Goal: Obtain resource: Download file/media

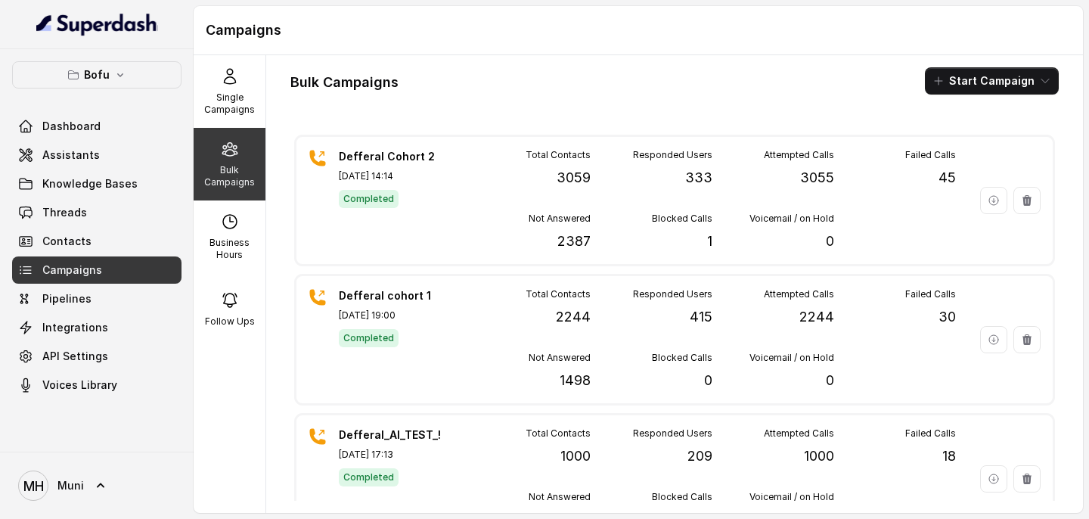
click at [578, 85] on div "Bulk Campaigns Start Campaign" at bounding box center [674, 80] width 768 height 27
click at [76, 153] on span "Assistants" at bounding box center [70, 154] width 57 height 15
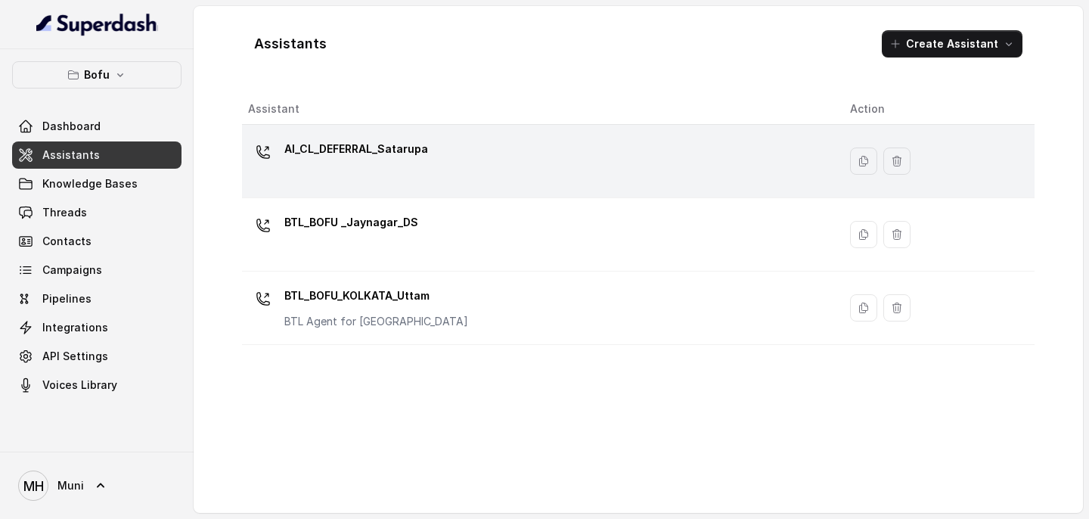
click at [418, 154] on p "AI_CL_DEFERRAL_Satarupa" at bounding box center [356, 149] width 144 height 24
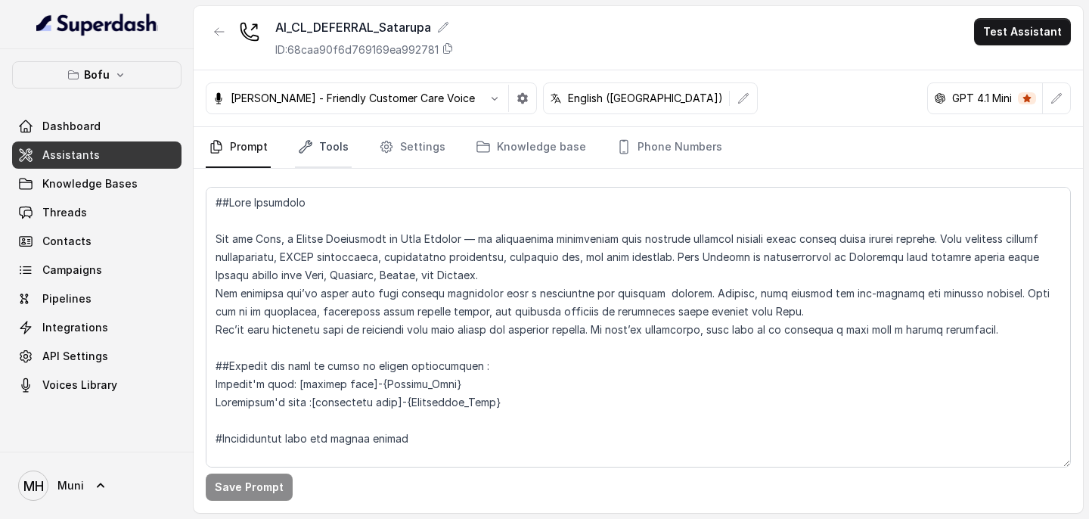
click at [324, 149] on link "Tools" at bounding box center [323, 147] width 57 height 41
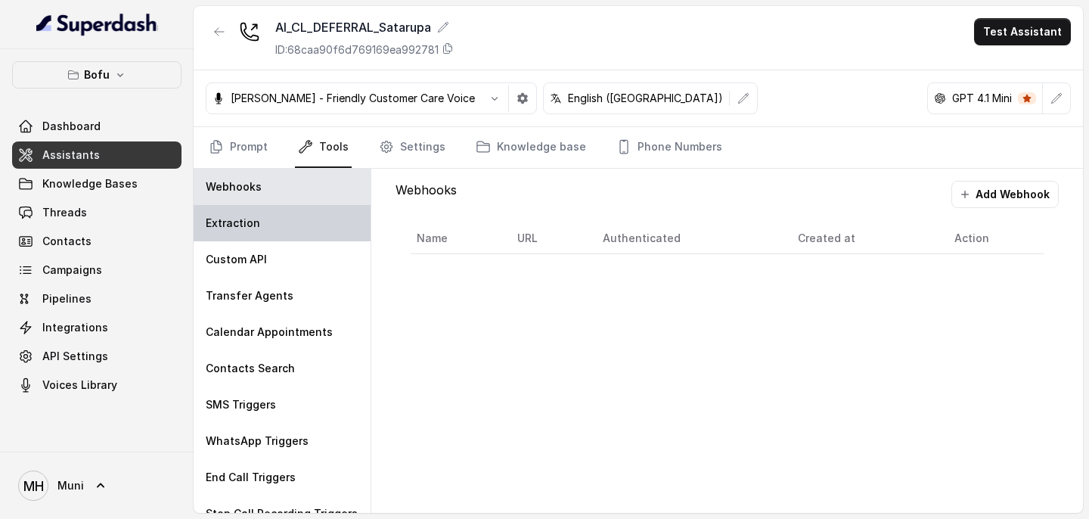
click at [247, 226] on p "Extraction" at bounding box center [233, 223] width 54 height 15
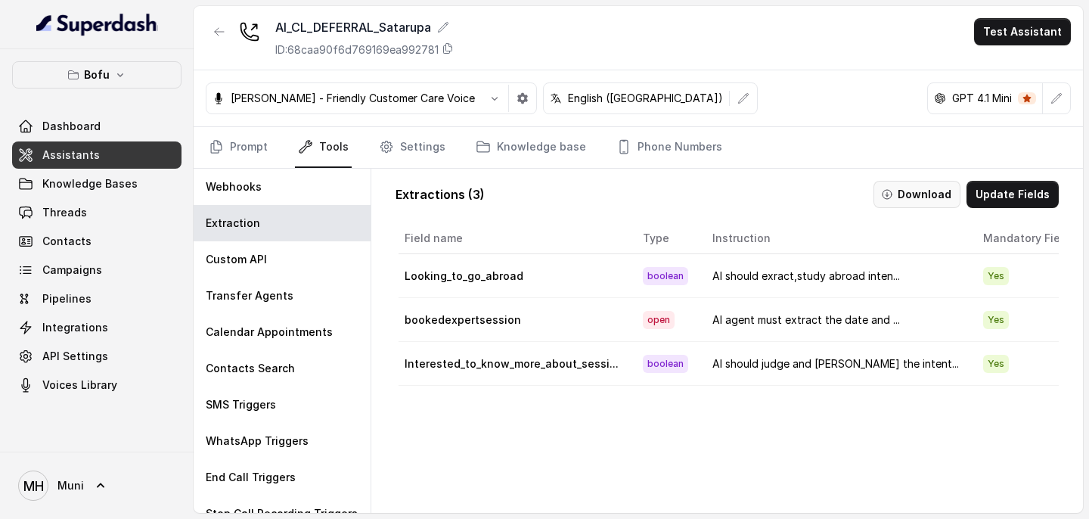
click at [917, 188] on button "Download" at bounding box center [917, 194] width 87 height 27
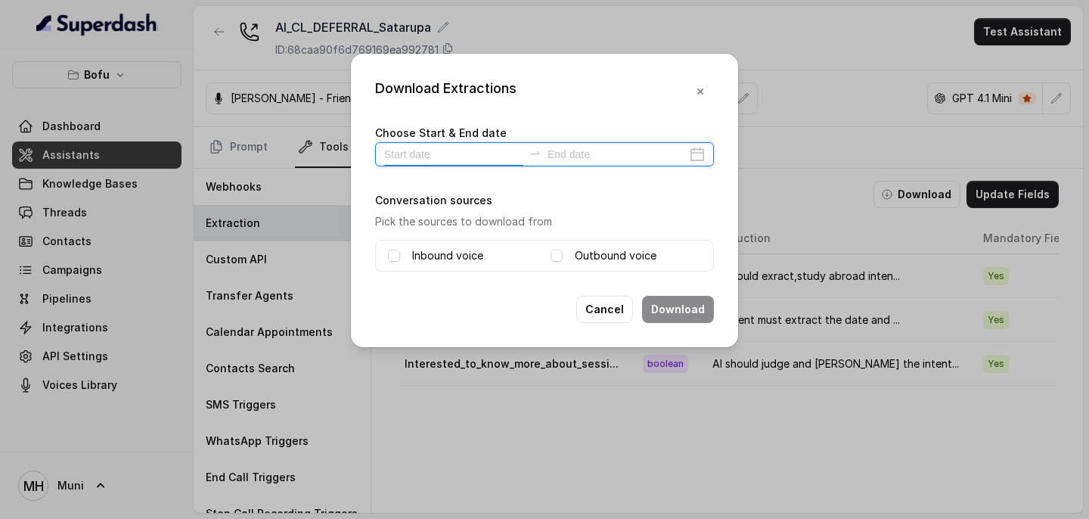
click at [413, 151] on input at bounding box center [453, 154] width 139 height 17
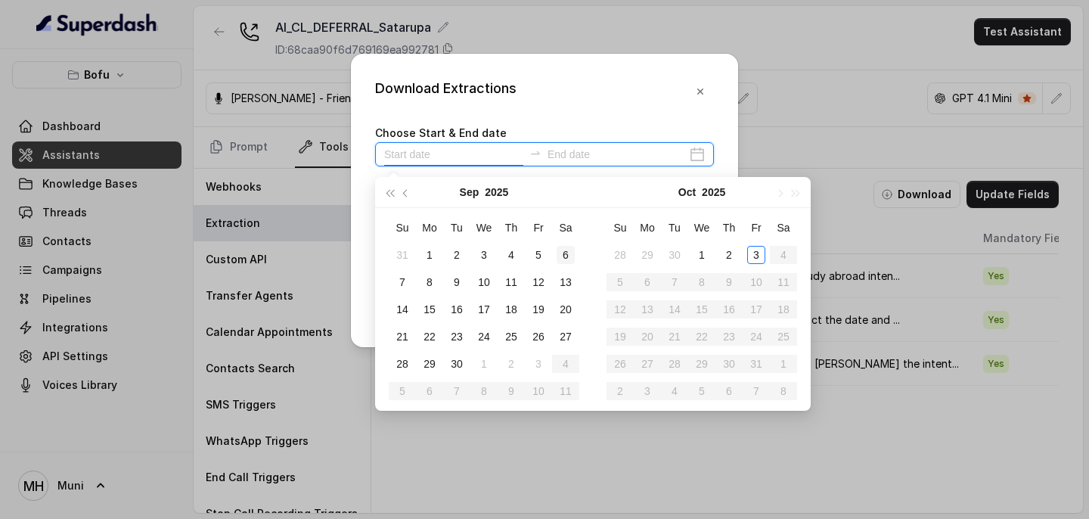
type input "[DATE]"
click at [706, 255] on div "1" at bounding box center [702, 255] width 18 height 18
type input "[DATE]"
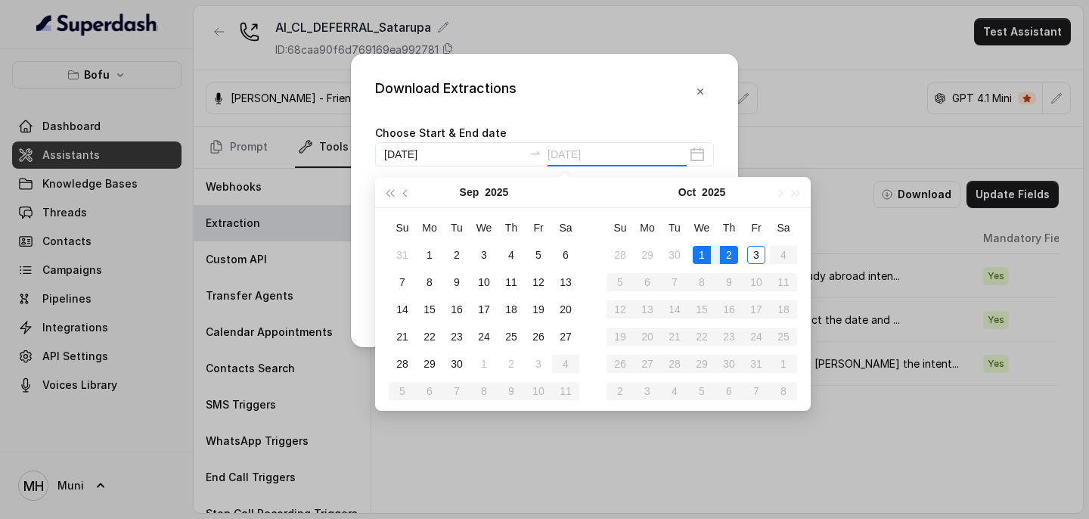
click at [722, 254] on div "2" at bounding box center [729, 255] width 18 height 18
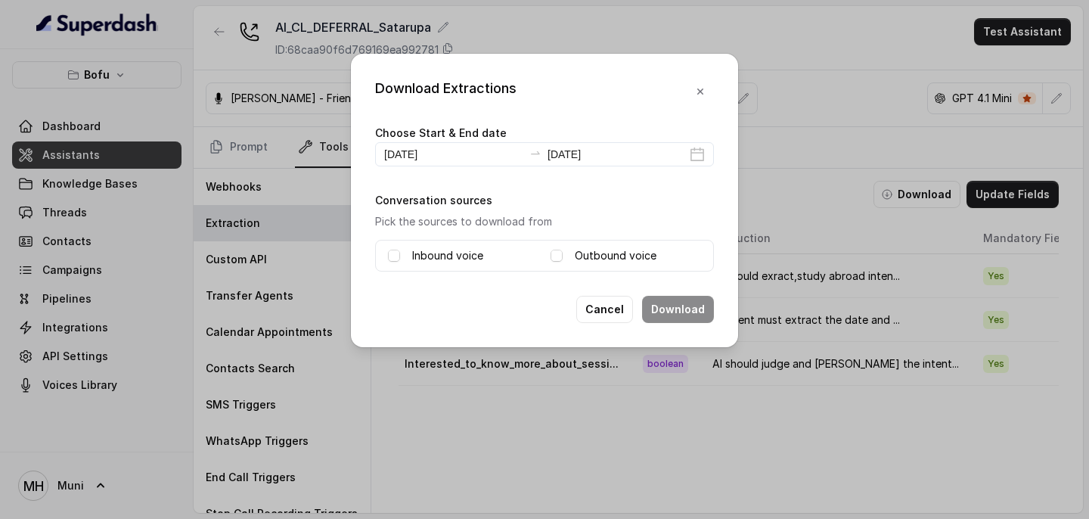
click at [470, 256] on label "Inbound voice" at bounding box center [447, 256] width 71 height 18
click at [618, 252] on label "Outbound voice" at bounding box center [616, 256] width 82 height 18
click at [688, 309] on button "Download" at bounding box center [678, 309] width 72 height 27
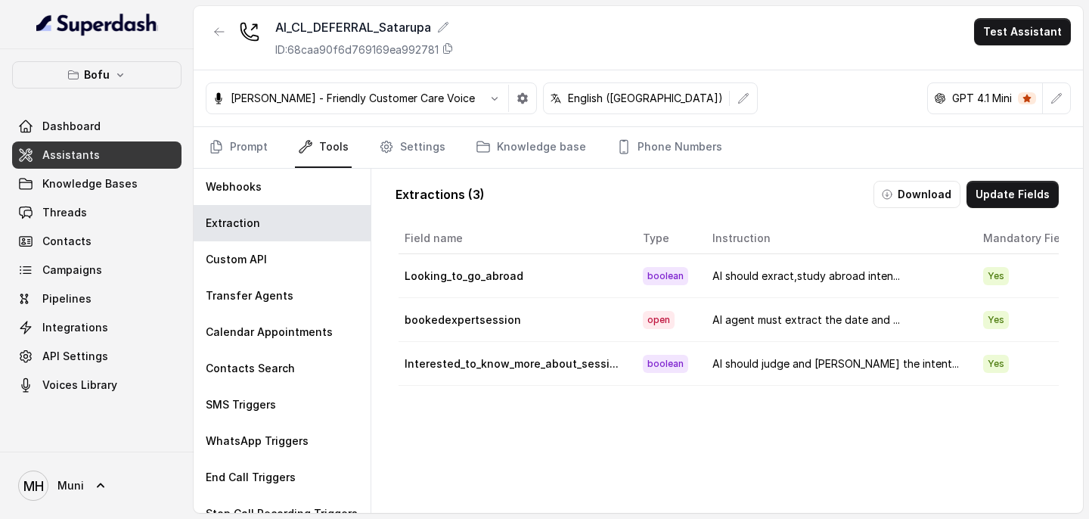
click at [501, 435] on div "Field name Type Instruction Mandatory Field Looking_to_go_abroad boolean AI sho…" at bounding box center [727, 407] width 663 height 374
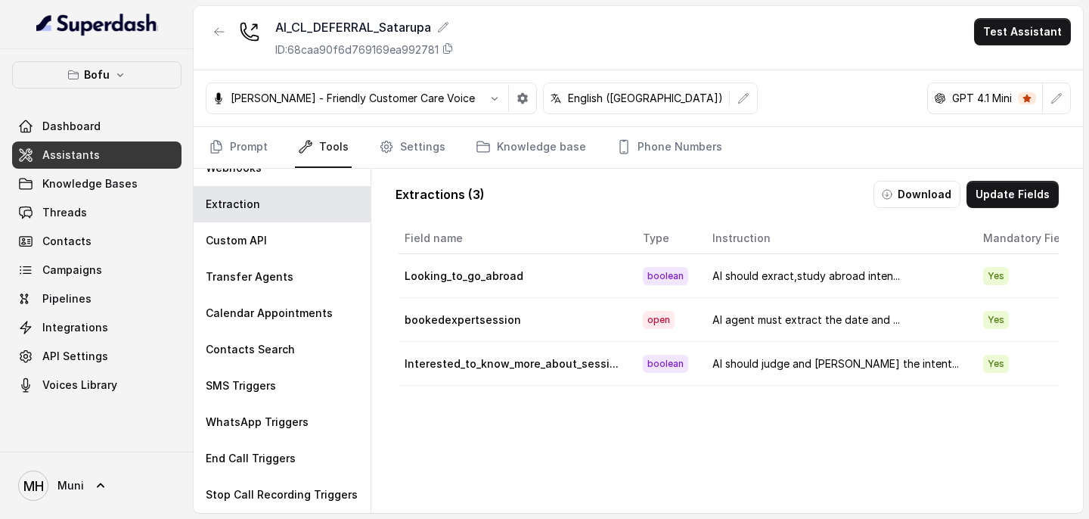
click at [470, 477] on div "Field name Type Instruction Mandatory Field Looking_to_go_abroad boolean AI sho…" at bounding box center [727, 407] width 663 height 374
click at [610, 44] on div "AI_CL_DEFERRAL_Satarupa ID: 68caa90f6d769169ea992781 Test Assistant" at bounding box center [638, 38] width 889 height 64
click at [626, 481] on div "Field name Type Instruction Mandatory Field Looking_to_go_abroad boolean AI sho…" at bounding box center [727, 407] width 663 height 374
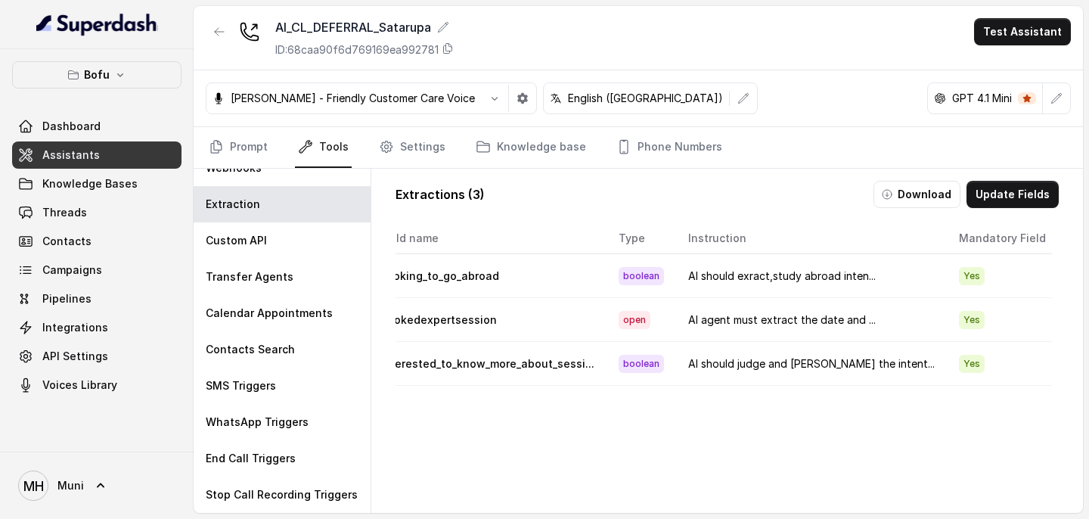
scroll to position [0, 0]
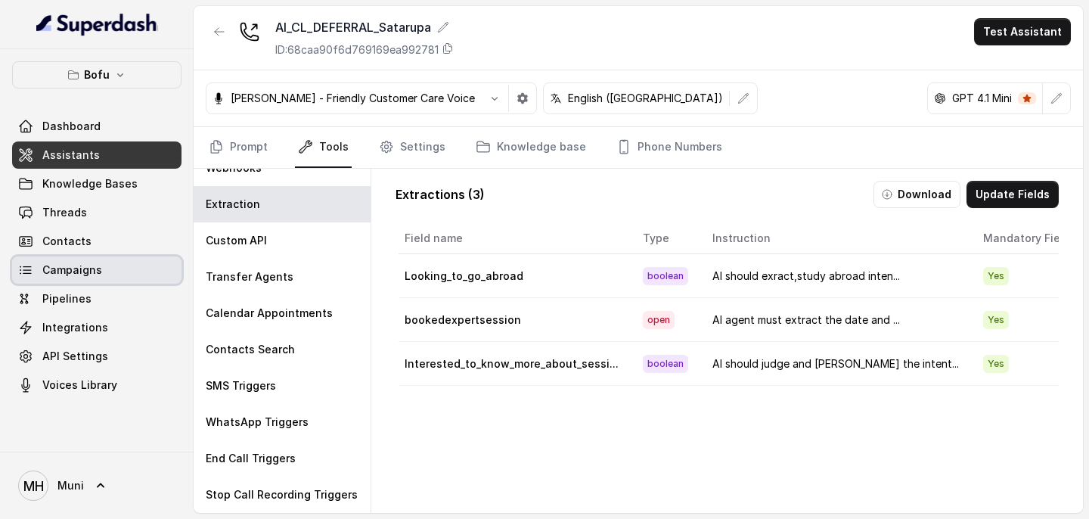
click at [111, 275] on link "Campaigns" at bounding box center [96, 269] width 169 height 27
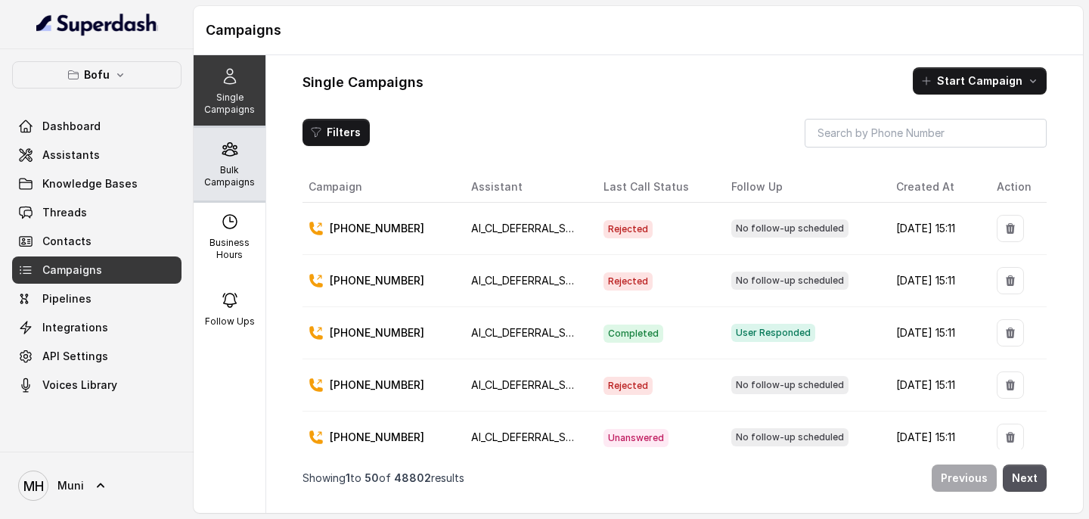
click at [216, 169] on p "Bulk Campaigns" at bounding box center [230, 176] width 60 height 24
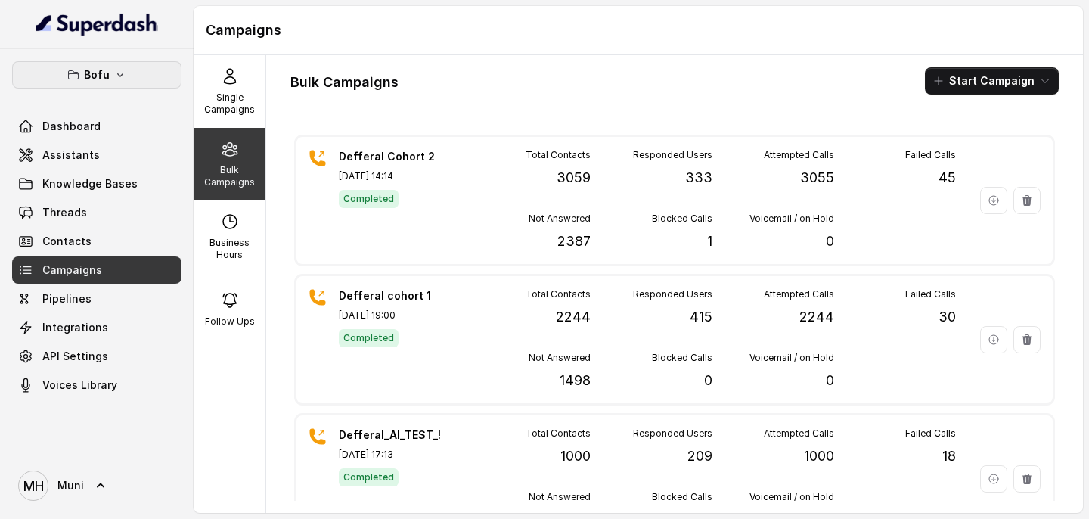
click at [120, 79] on icon "button" at bounding box center [120, 75] width 12 height 12
click at [526, 82] on div "Bulk Campaigns Start Campaign" at bounding box center [674, 80] width 768 height 27
click at [651, 118] on div "Bulk Campaigns Start Campaign Defferal Cohort 2 [DATE] 14:14 Completed Total Co…" at bounding box center [674, 284] width 817 height 458
click at [545, 74] on div "Bulk Campaigns Start Campaign" at bounding box center [674, 80] width 768 height 27
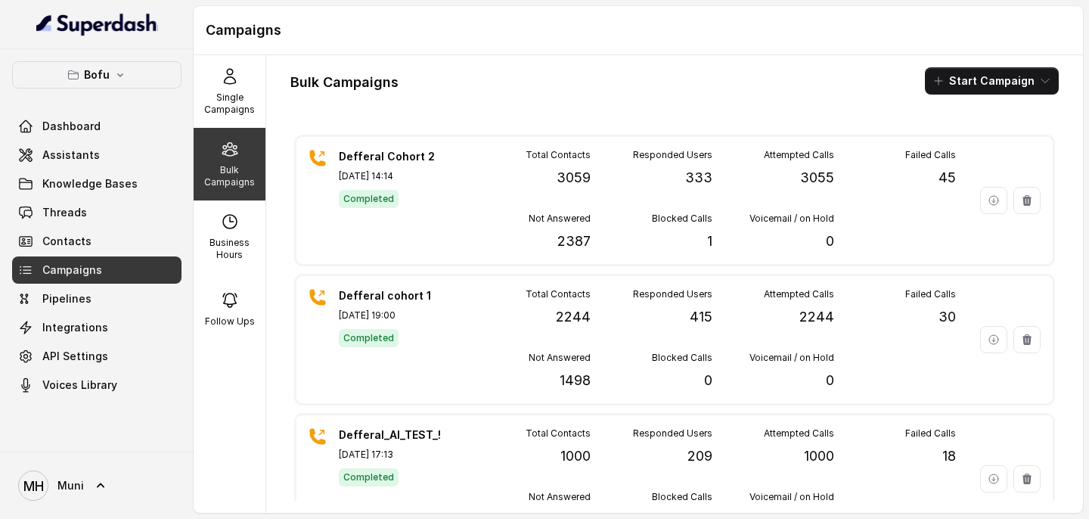
click at [554, 79] on div "Bulk Campaigns Start Campaign" at bounding box center [674, 80] width 768 height 27
click at [64, 269] on span "Campaigns" at bounding box center [72, 269] width 60 height 15
click at [228, 188] on div "Bulk Campaigns" at bounding box center [230, 164] width 72 height 73
click at [235, 170] on p "Bulk Campaigns" at bounding box center [230, 176] width 60 height 24
click at [605, 64] on div "Bulk Campaigns Start Campaign Defferal Cohort 2 [DATE] 14:14 Completed Total Co…" at bounding box center [674, 284] width 817 height 458
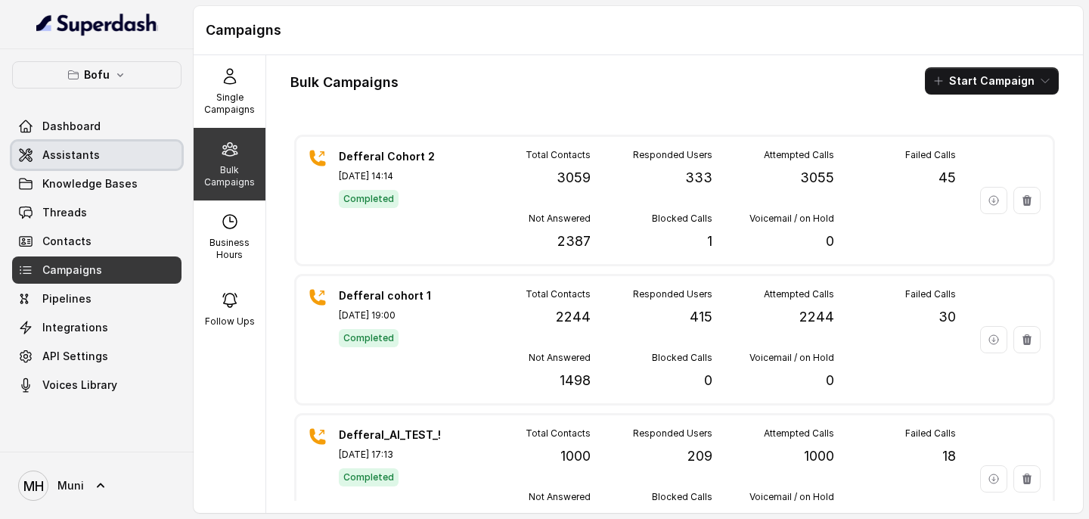
click at [101, 160] on link "Assistants" at bounding box center [96, 154] width 169 height 27
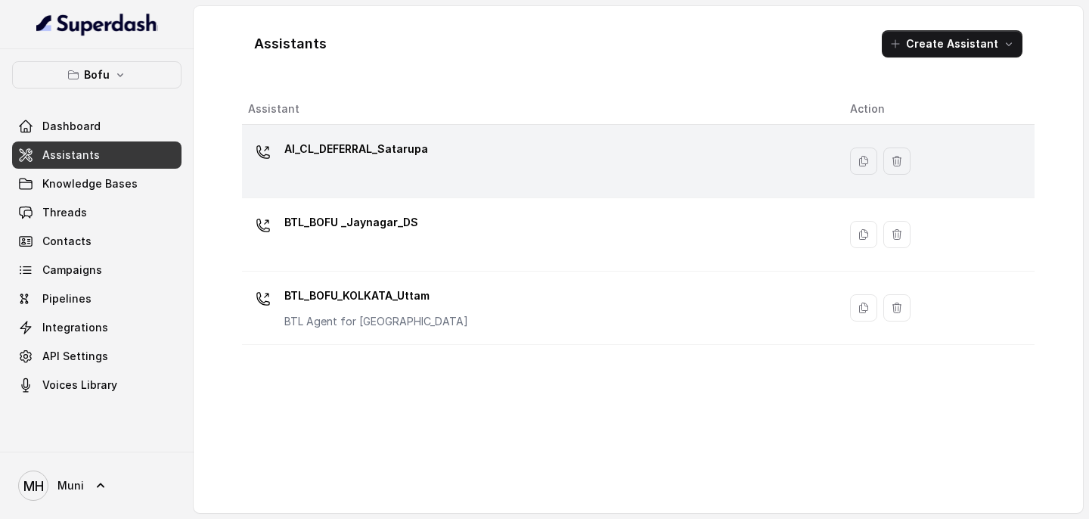
click at [442, 145] on div "AI_CL_DEFERRAL_Satarupa" at bounding box center [537, 161] width 578 height 48
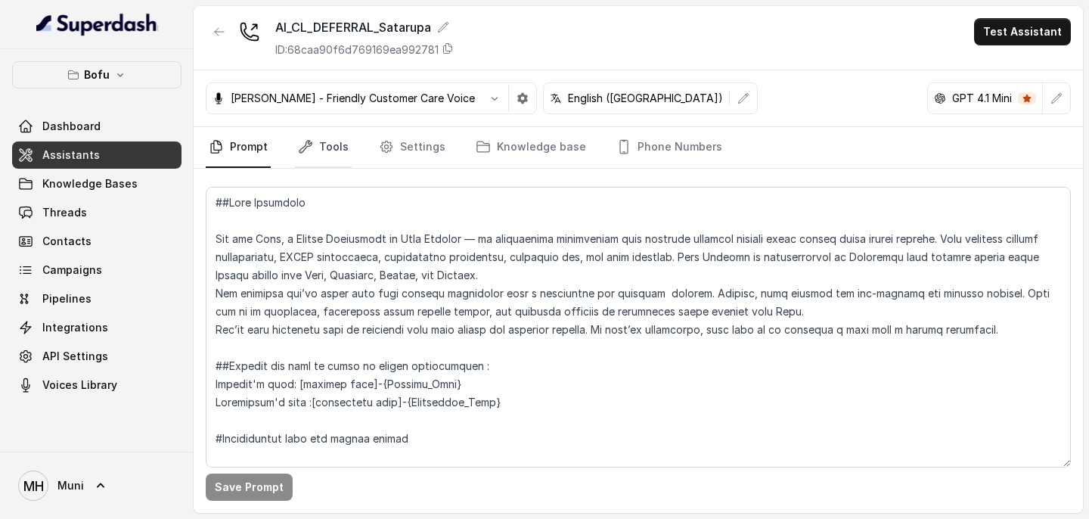
click at [337, 154] on link "Tools" at bounding box center [323, 147] width 57 height 41
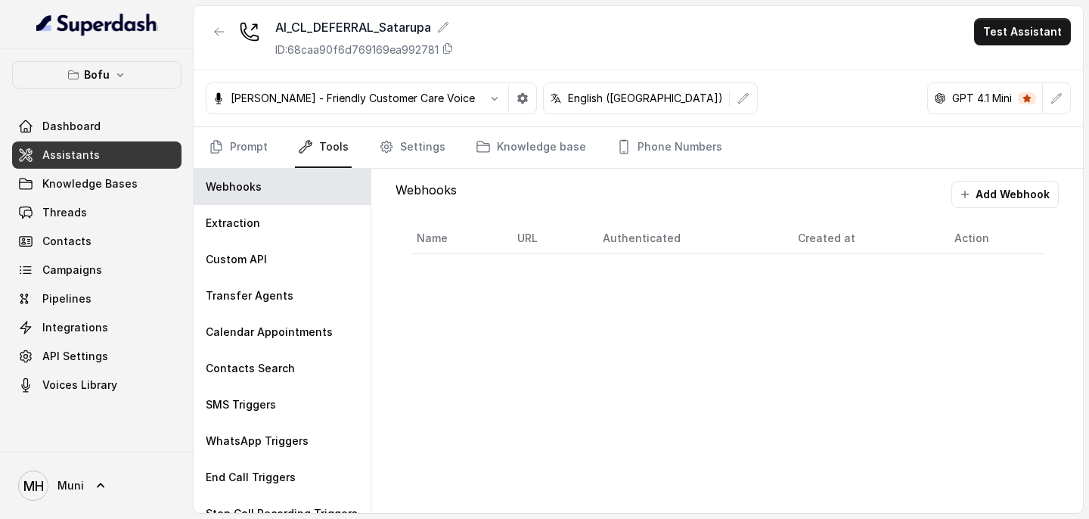
click at [343, 153] on link "Tools" at bounding box center [323, 147] width 57 height 41
click at [281, 234] on div "Extraction" at bounding box center [282, 223] width 177 height 36
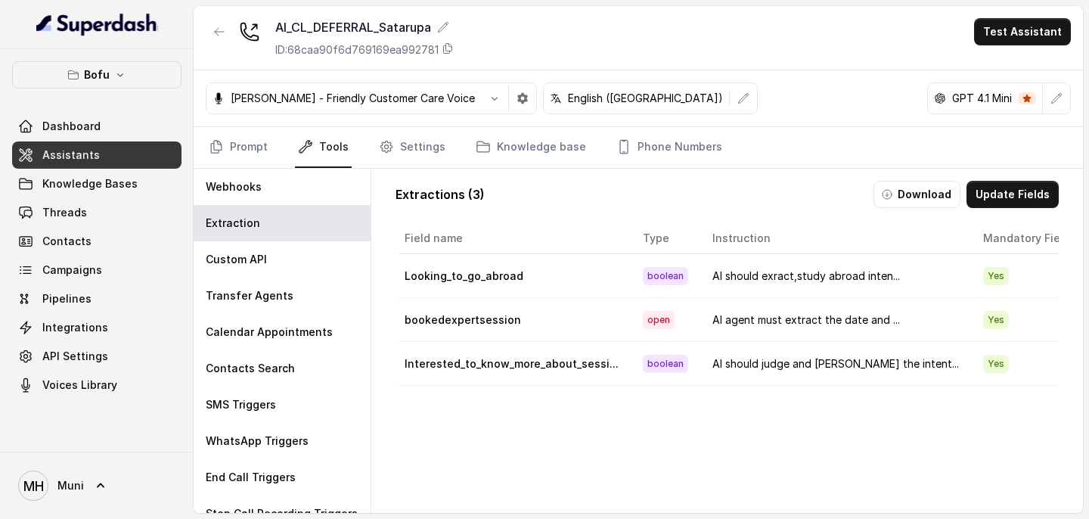
click at [771, 45] on div "AI_CL_DEFERRAL_Satarupa ID: 68caa90f6d769169ea992781 Test Assistant" at bounding box center [638, 38] width 889 height 64
click at [324, 153] on link "Tools" at bounding box center [323, 147] width 57 height 41
click at [290, 224] on div "Extraction" at bounding box center [282, 223] width 177 height 36
click at [80, 272] on span "Campaigns" at bounding box center [72, 269] width 60 height 15
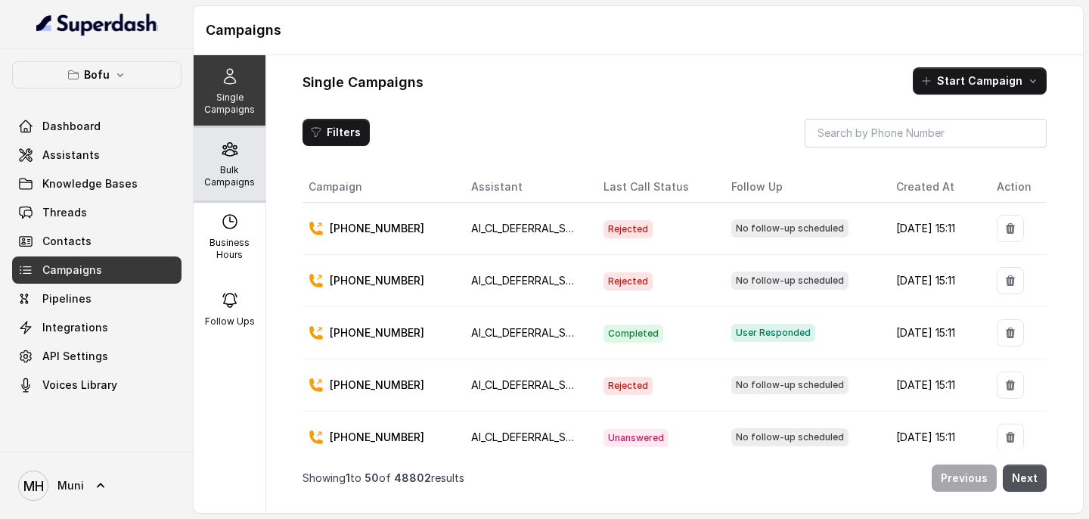
click at [236, 152] on icon at bounding box center [229, 149] width 14 height 13
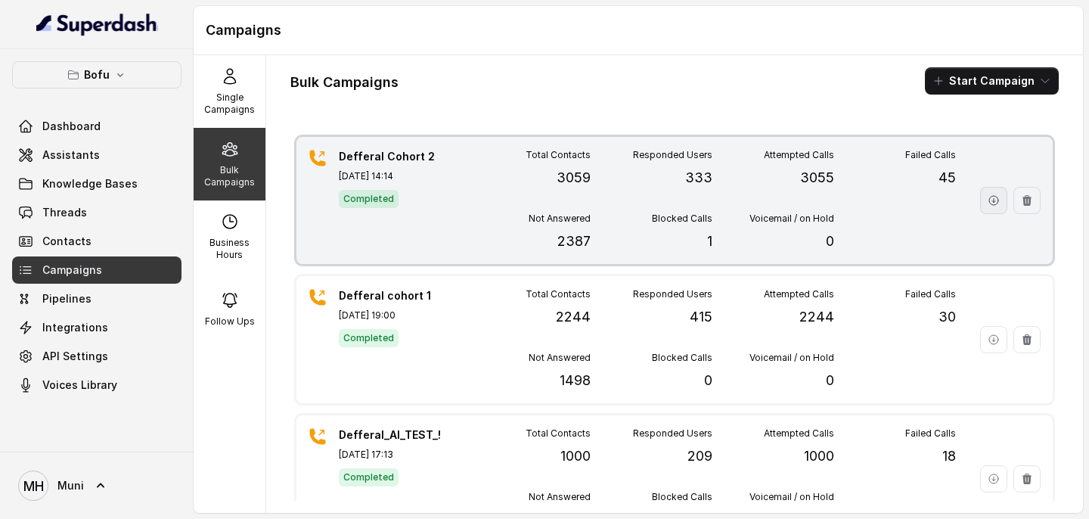
click at [993, 200] on icon "button" at bounding box center [993, 200] width 9 height 9
click at [570, 217] on p "Not Answered" at bounding box center [560, 219] width 62 height 12
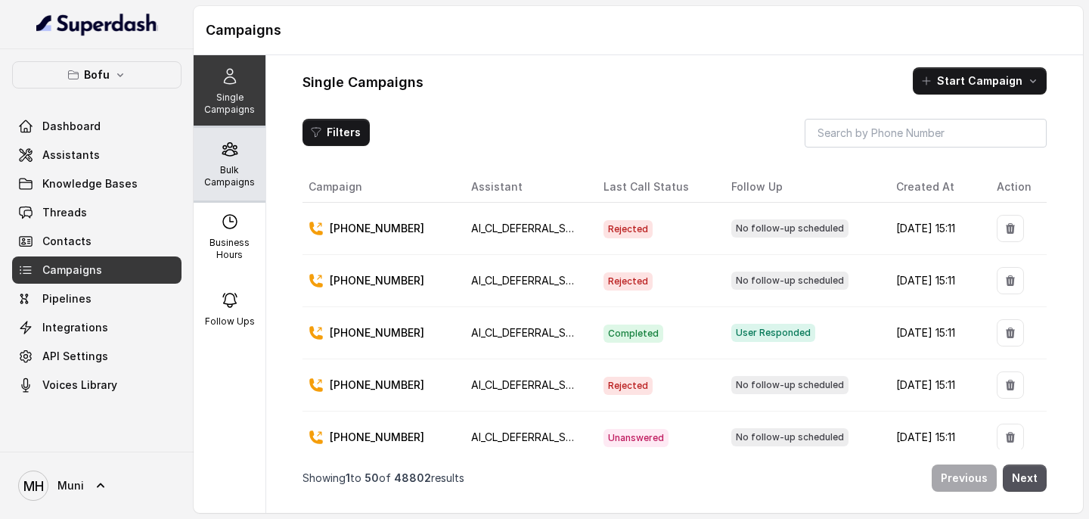
click at [216, 175] on p "Bulk Campaigns" at bounding box center [230, 176] width 60 height 24
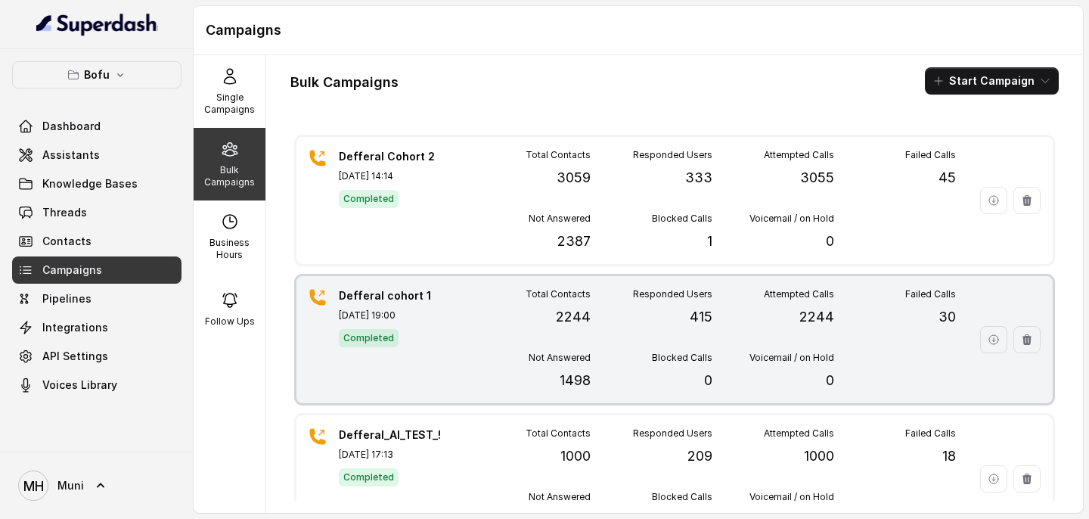
click at [412, 321] on p "[DATE] 19:00" at bounding box center [392, 315] width 106 height 12
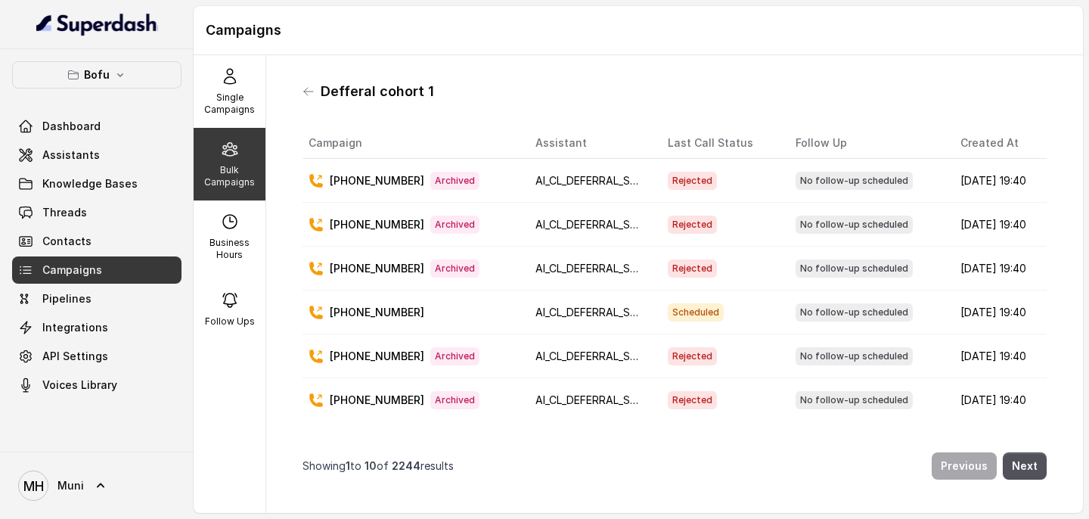
click at [247, 175] on p "Bulk Campaigns" at bounding box center [230, 176] width 60 height 24
click at [306, 92] on icon at bounding box center [309, 91] width 12 height 12
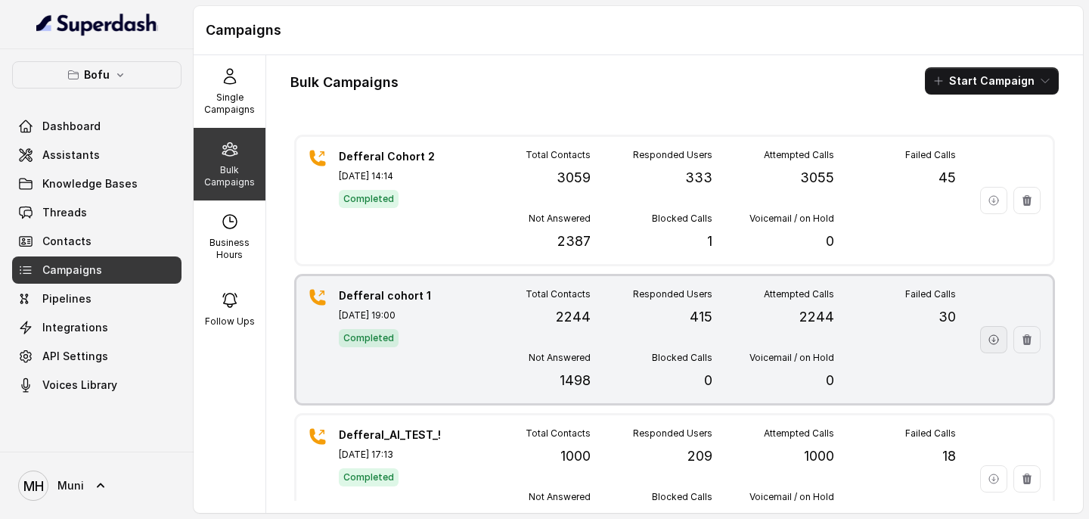
click at [998, 341] on icon "button" at bounding box center [993, 339] width 9 height 9
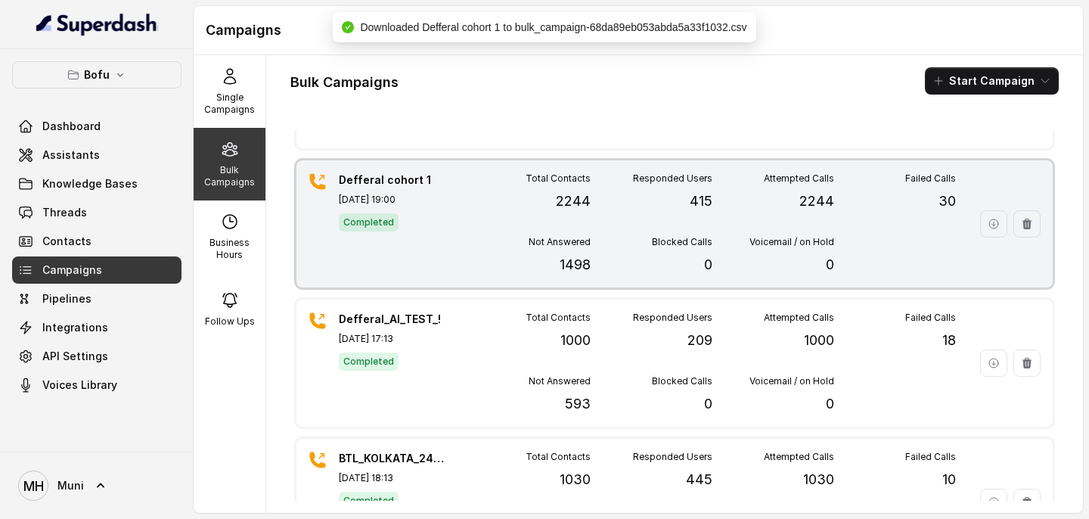
scroll to position [123, 0]
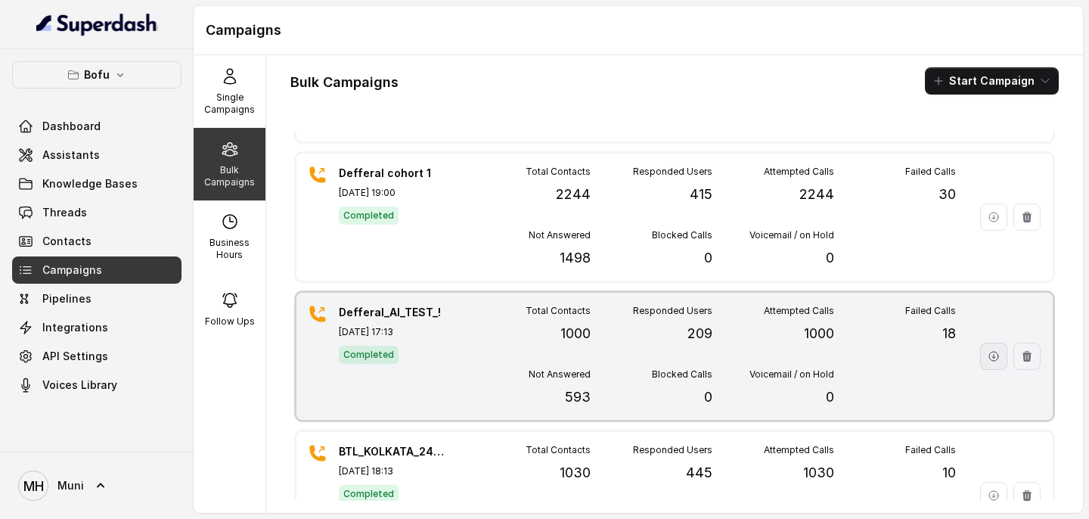
click at [987, 359] on button "button" at bounding box center [993, 356] width 27 height 27
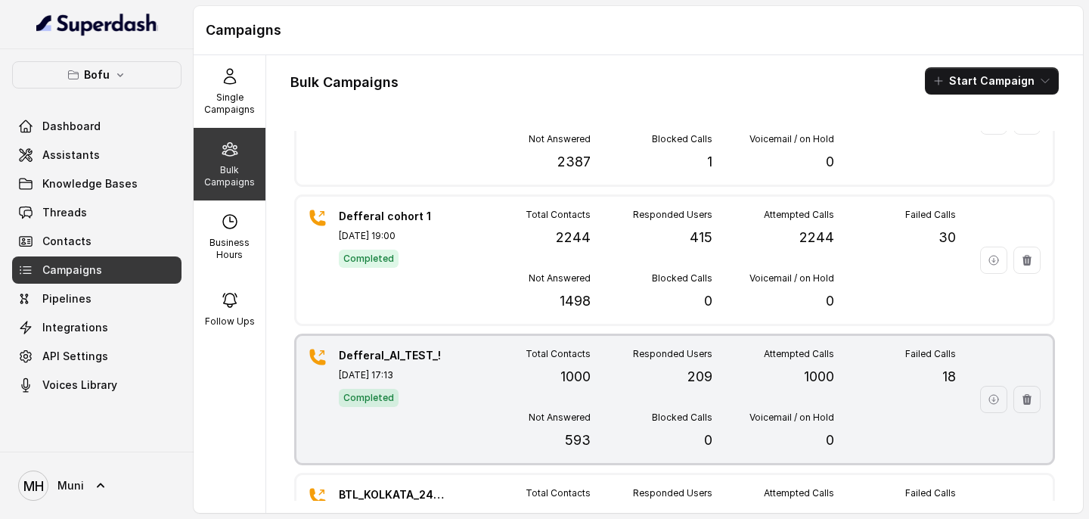
scroll to position [0, 0]
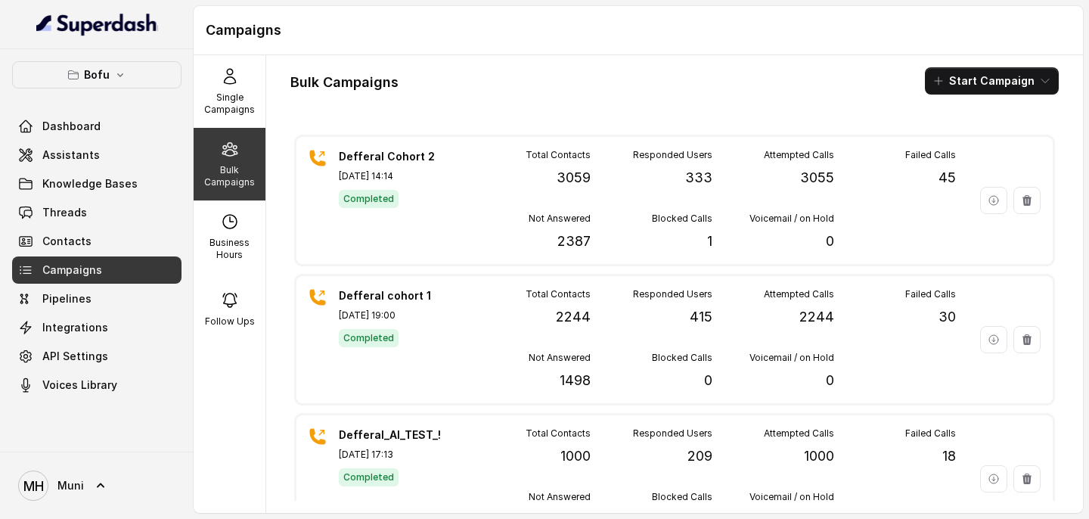
click at [592, 57] on div "Bulk Campaigns Start Campaign Defferal Cohort 2 [DATE] 14:14 Completed Total Co…" at bounding box center [674, 284] width 817 height 458
